Goal: Transaction & Acquisition: Download file/media

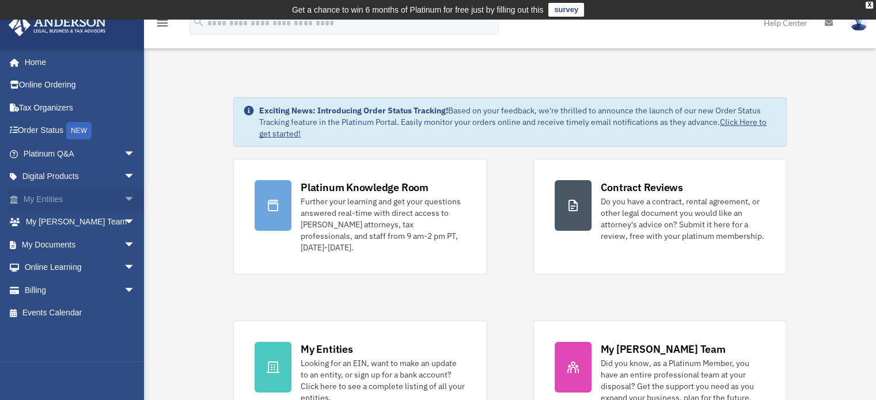
click at [124, 196] on span "arrow_drop_down" at bounding box center [135, 200] width 23 height 24
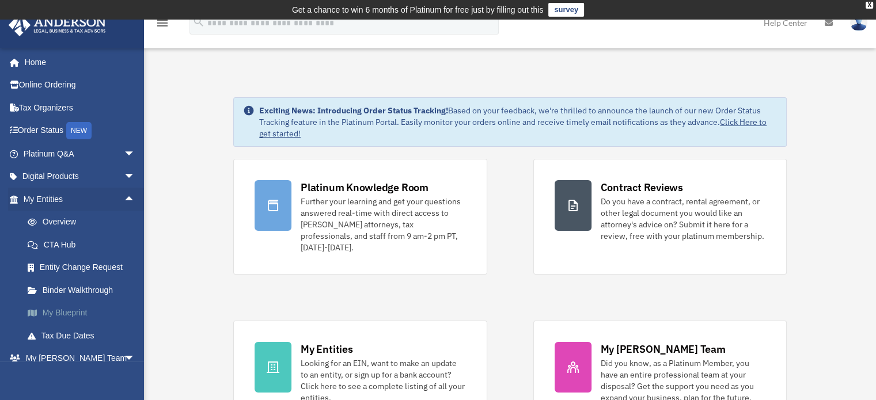
click at [77, 311] on link "My Blueprint" at bounding box center [84, 313] width 136 height 23
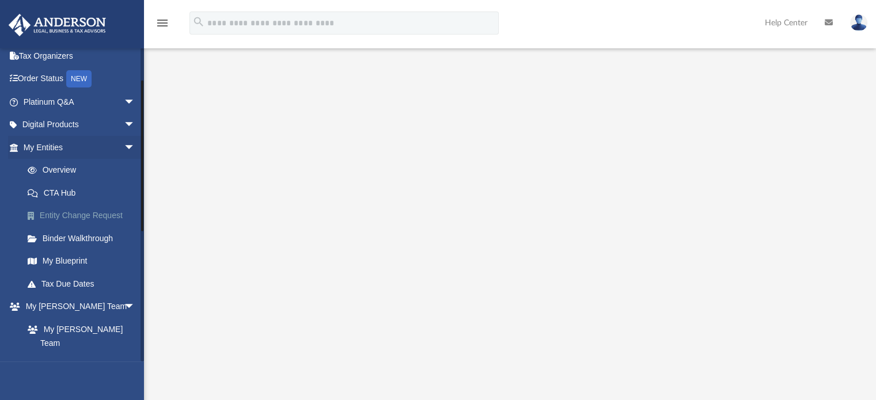
scroll to position [115, 0]
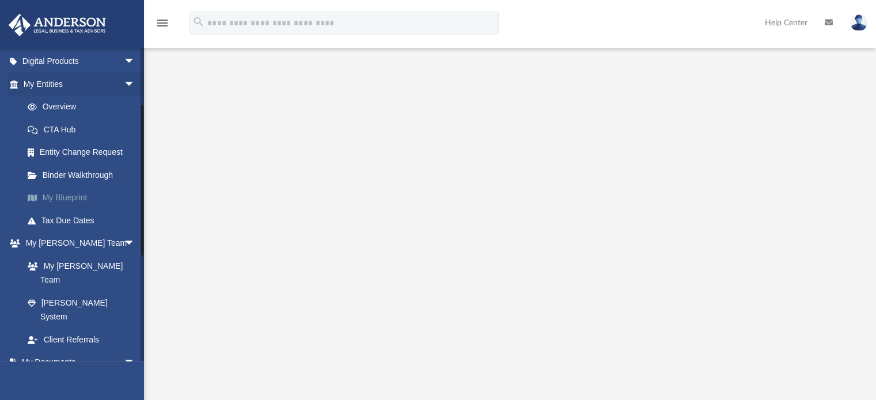
click at [78, 196] on link "My Blueprint" at bounding box center [84, 198] width 136 height 23
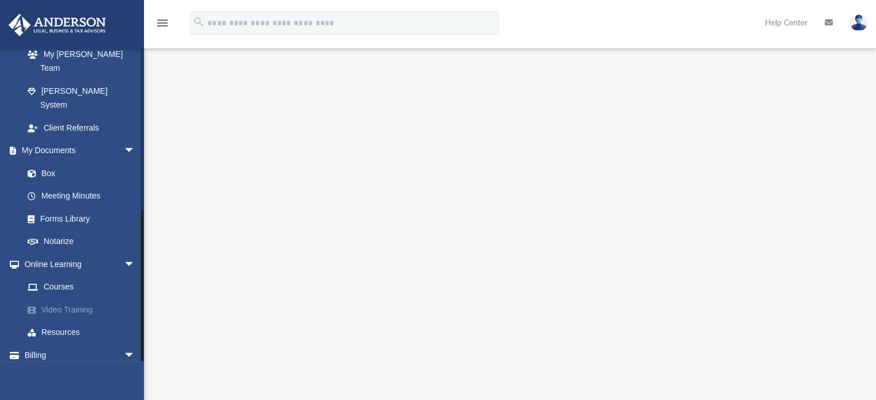
scroll to position [329, 0]
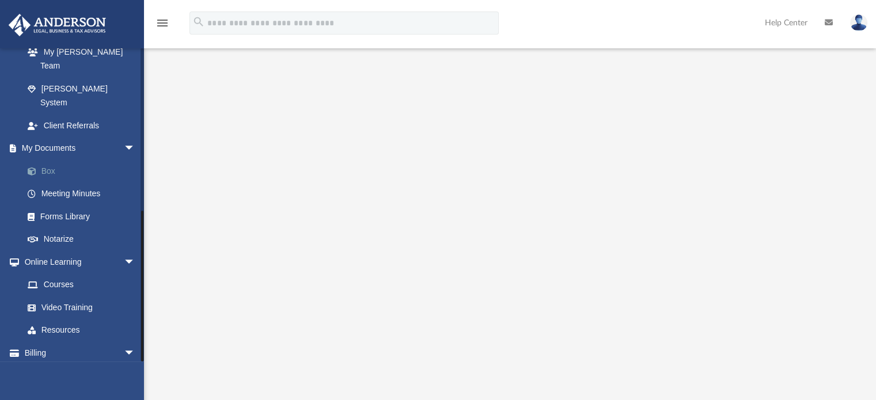
click at [45, 159] on link "Box" at bounding box center [84, 170] width 136 height 23
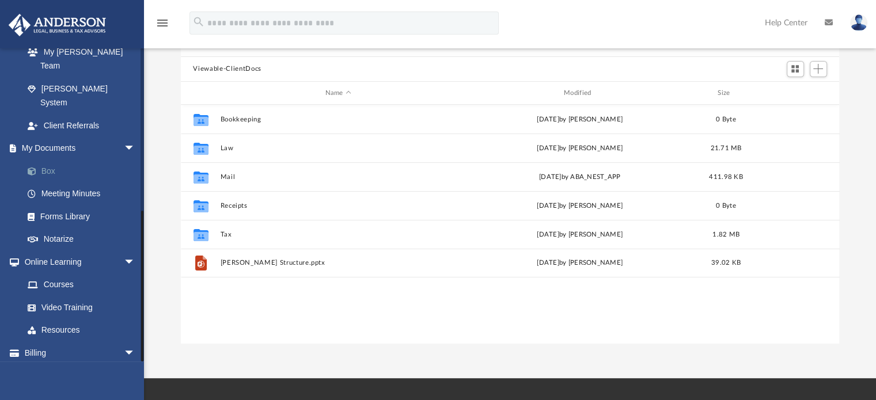
scroll to position [253, 649]
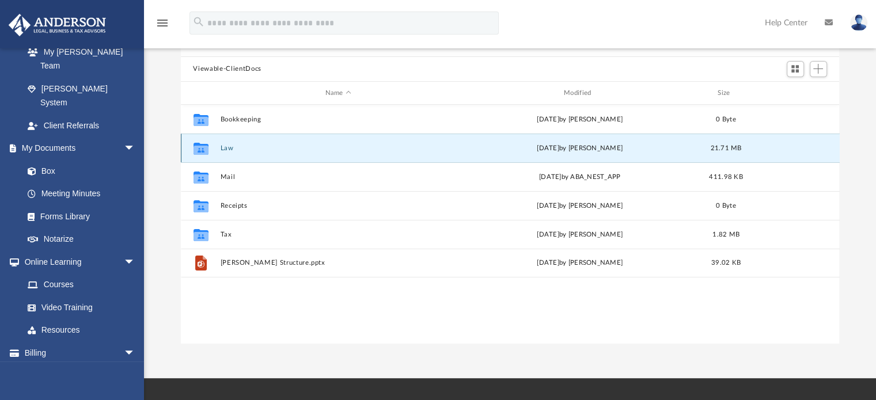
click at [225, 150] on button "Law" at bounding box center [338, 148] width 236 height 7
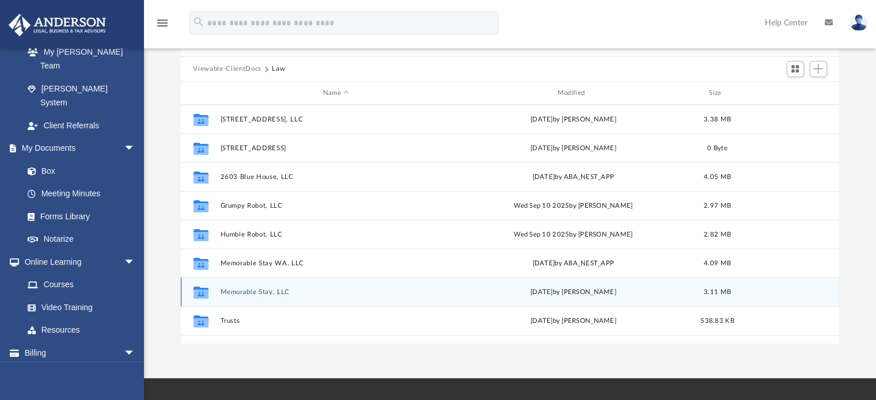
click at [269, 293] on button "Memorable Stay, LLC" at bounding box center [336, 291] width 232 height 7
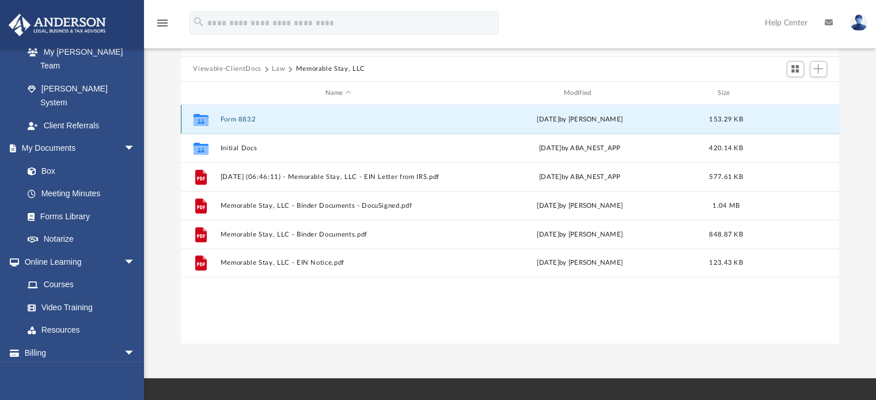
click at [246, 116] on button "Form 8832" at bounding box center [338, 119] width 236 height 7
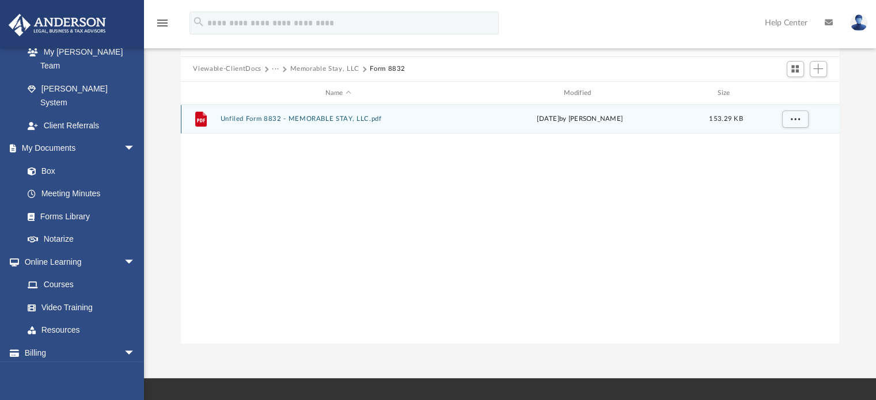
click at [246, 116] on button "Unfiled Form 8832 - MEMORABLE STAY, LLC.pdf" at bounding box center [338, 119] width 236 height 7
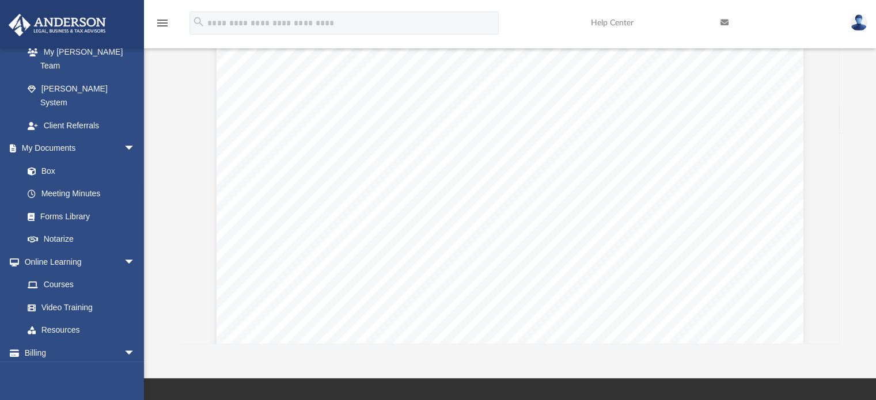
scroll to position [0, 0]
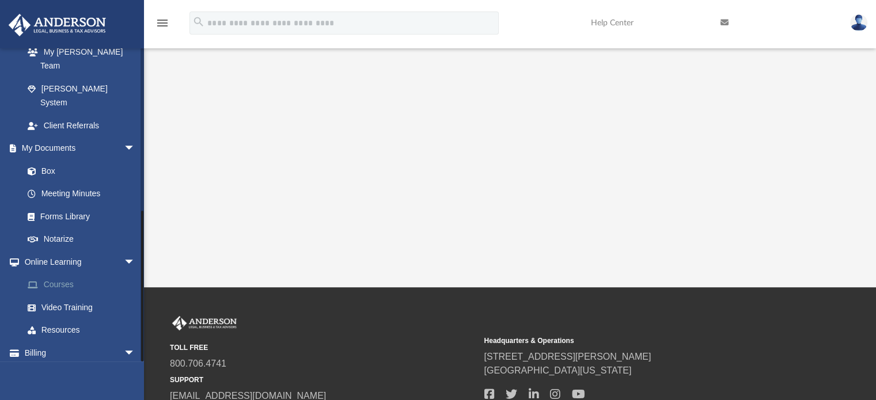
scroll to position [392, 0]
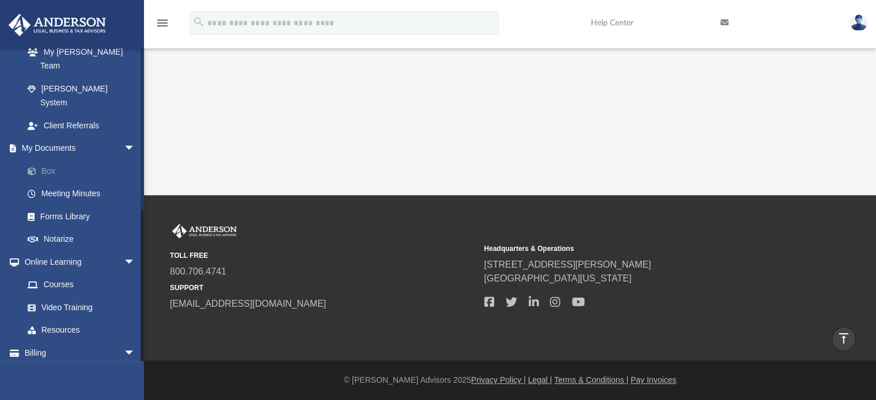
click at [46, 159] on link "Box" at bounding box center [84, 170] width 136 height 23
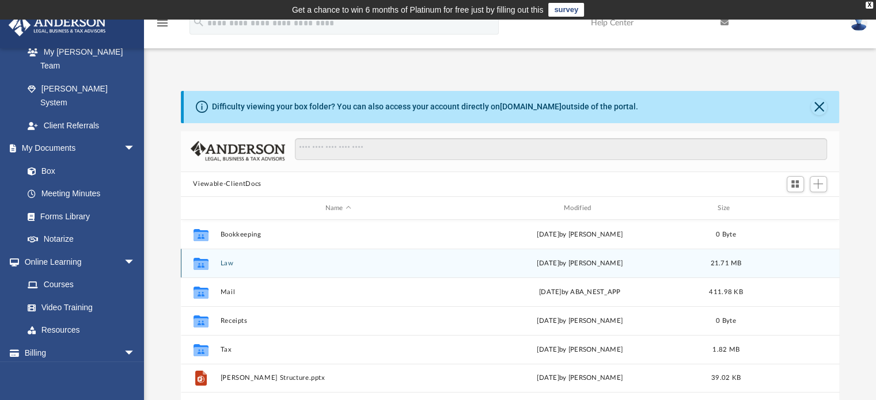
click at [223, 265] on button "Law" at bounding box center [338, 263] width 236 height 7
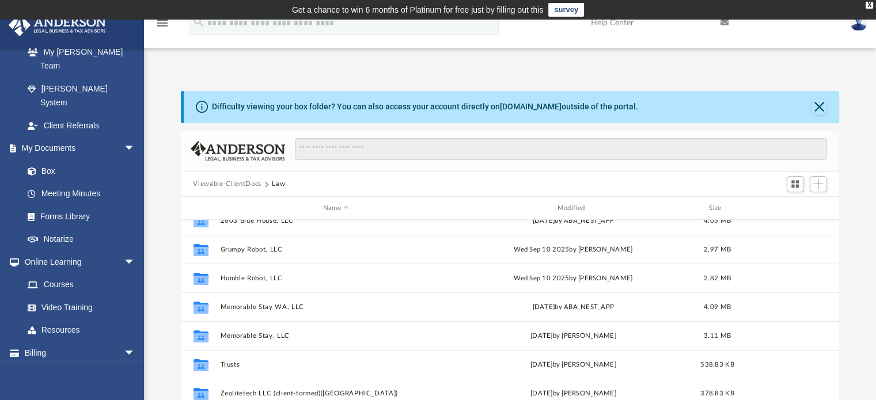
scroll to position [78, 0]
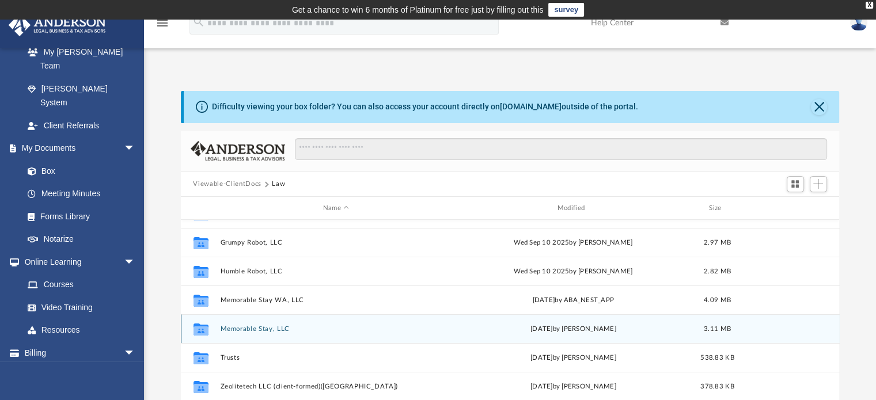
click at [258, 326] on button "Memorable Stay, LLC" at bounding box center [336, 328] width 232 height 7
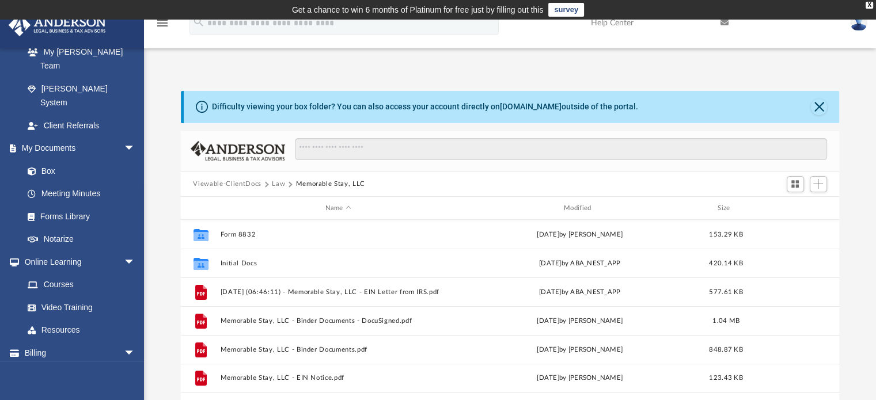
scroll to position [0, 0]
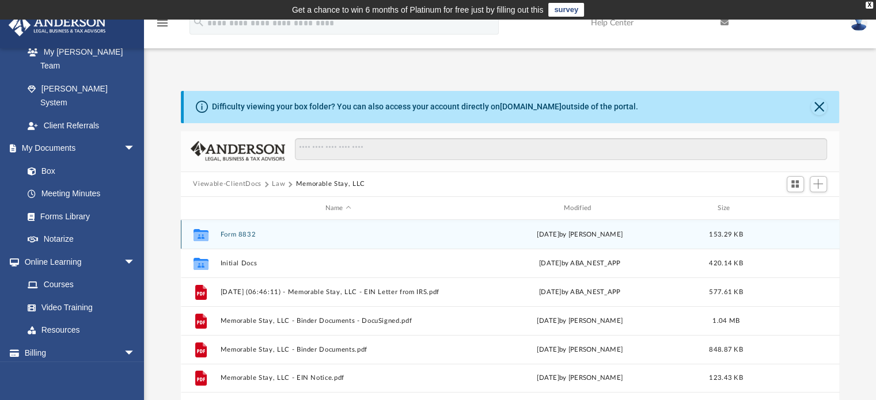
click at [250, 232] on button "Form 8832" at bounding box center [338, 234] width 236 height 7
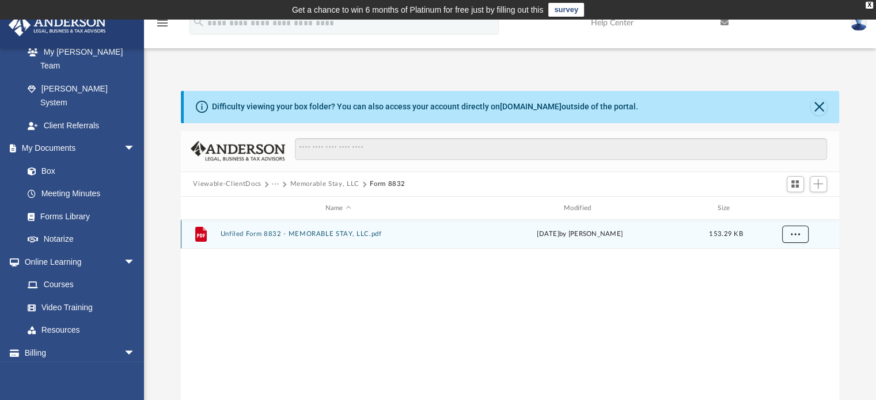
click at [800, 235] on button "More options" at bounding box center [794, 234] width 26 height 17
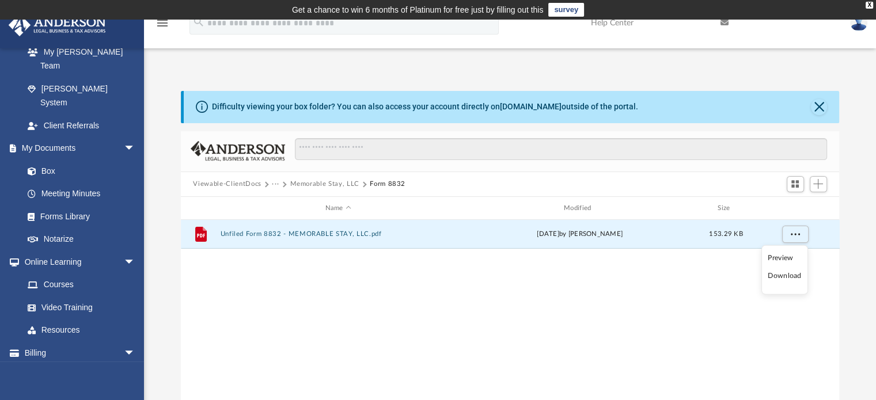
click at [781, 278] on li "Download" at bounding box center [784, 276] width 33 height 12
